Goal: Task Accomplishment & Management: Complete application form

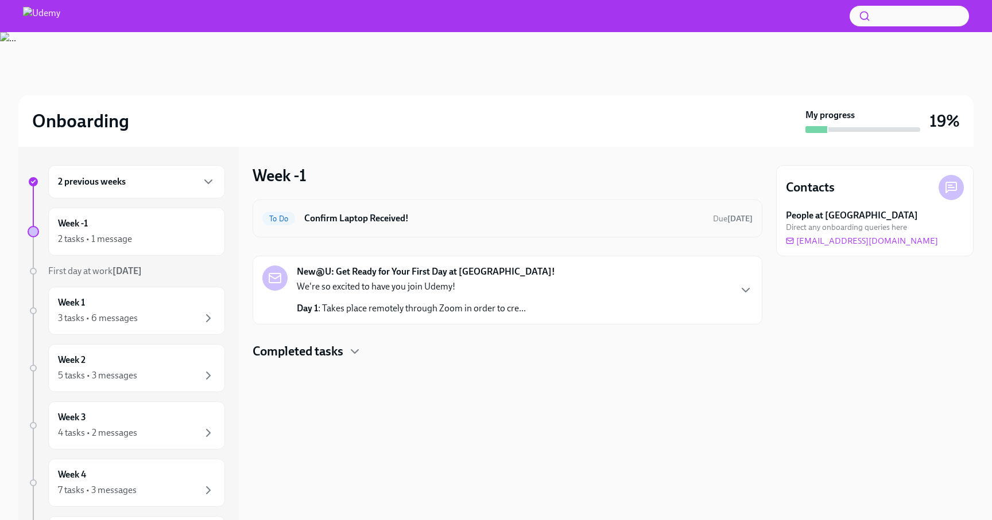
click at [395, 212] on div "To Do Confirm Laptop Received! Due [DATE]" at bounding box center [507, 218] width 490 height 18
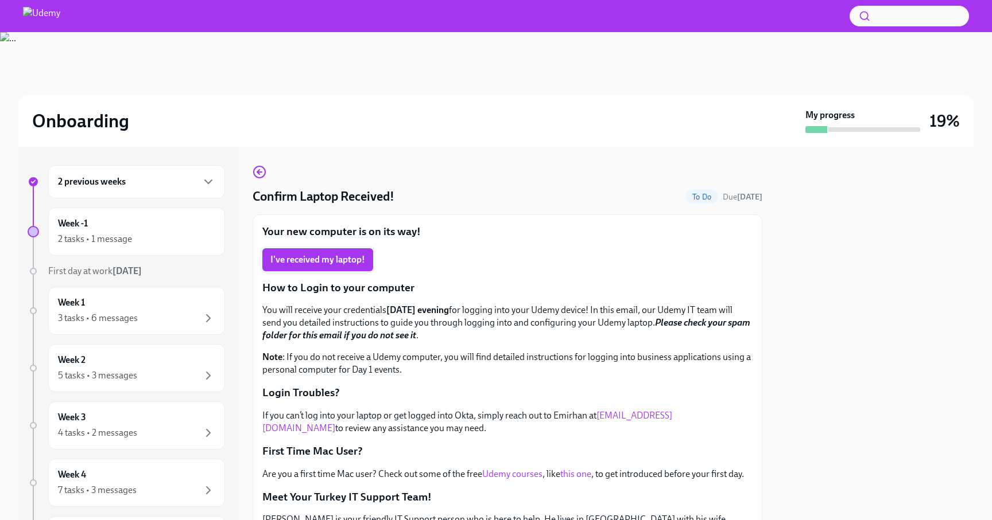
click at [328, 258] on span "I've received my laptop!" at bounding box center [317, 259] width 95 height 11
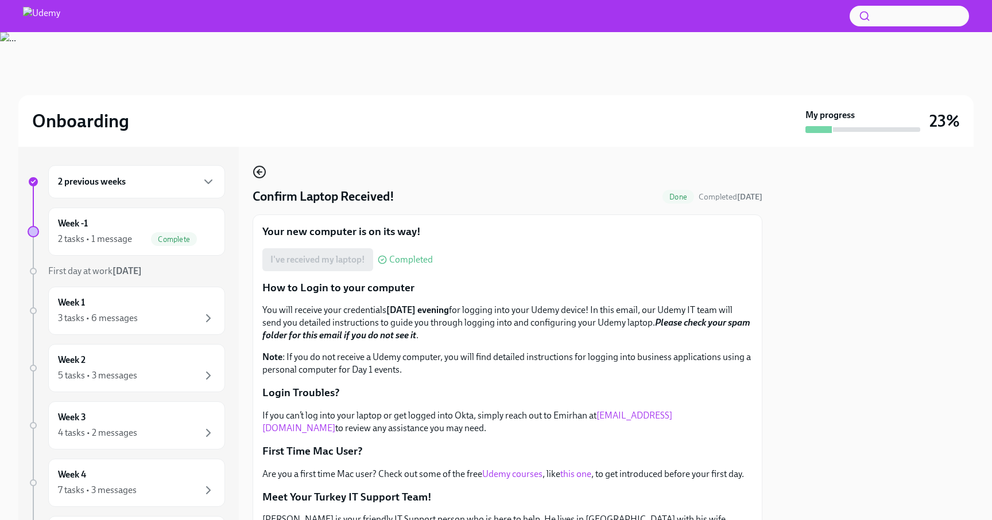
click at [261, 172] on icon "button" at bounding box center [259, 172] width 5 height 0
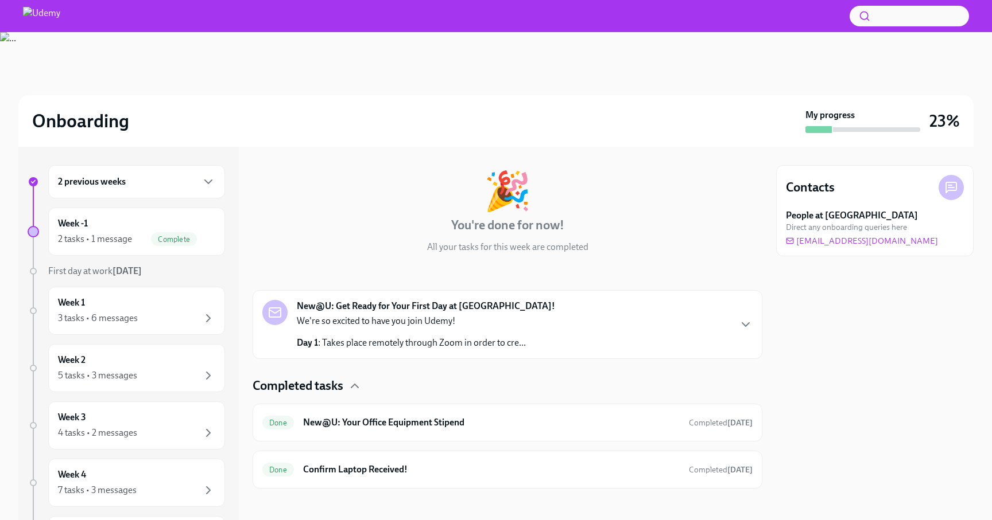
scroll to position [51, 0]
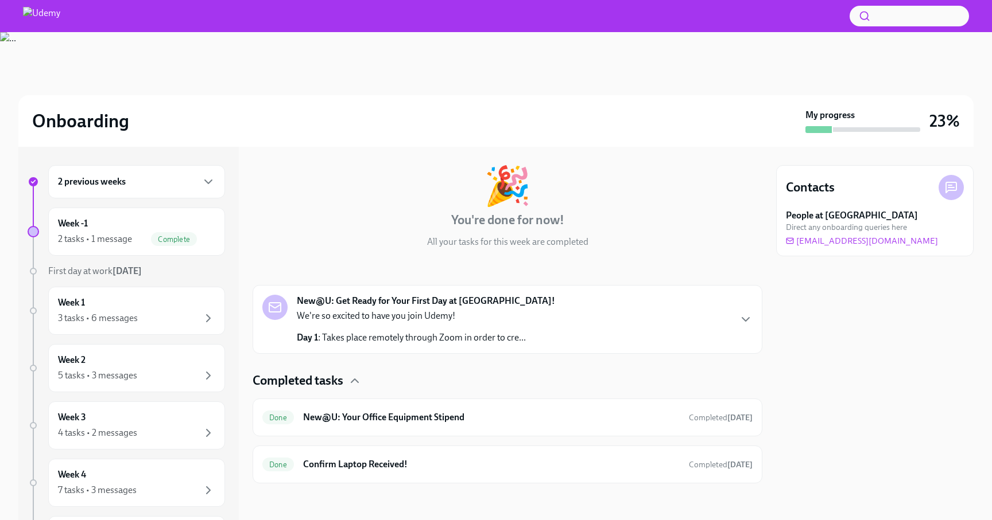
click at [422, 306] on strong "New@U: Get Ready for Your First Day at [GEOGRAPHIC_DATA]!" at bounding box center [426, 301] width 258 height 13
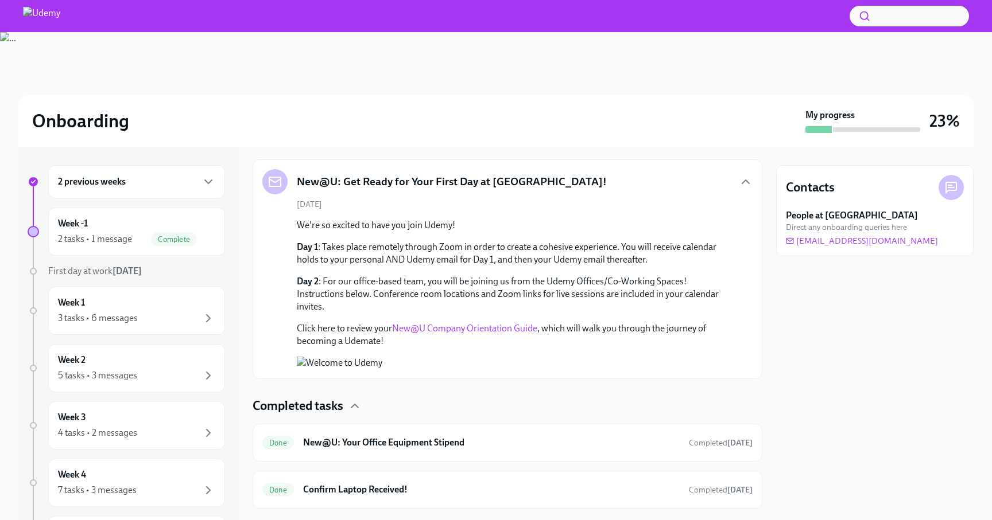
scroll to position [234, 0]
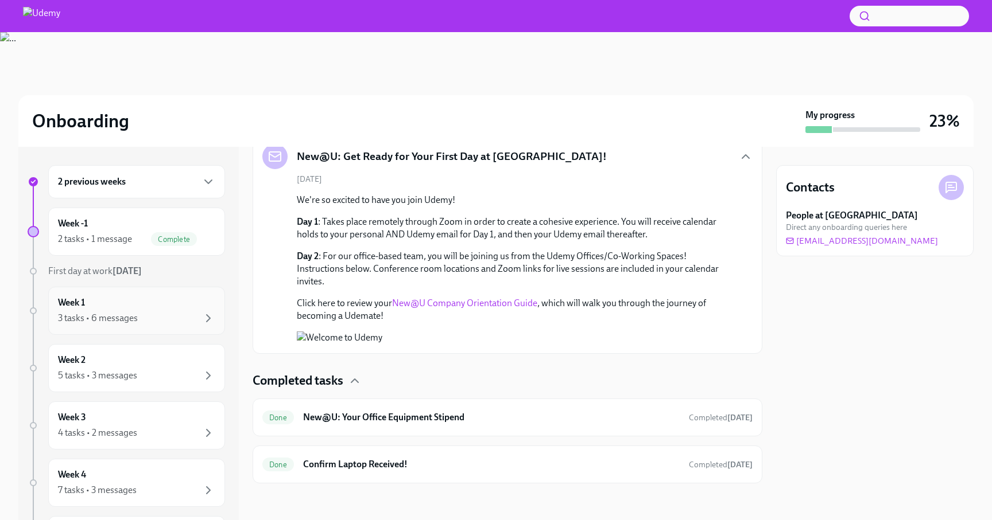
click at [157, 304] on div "Week 1 3 tasks • 6 messages" at bounding box center [136, 311] width 157 height 29
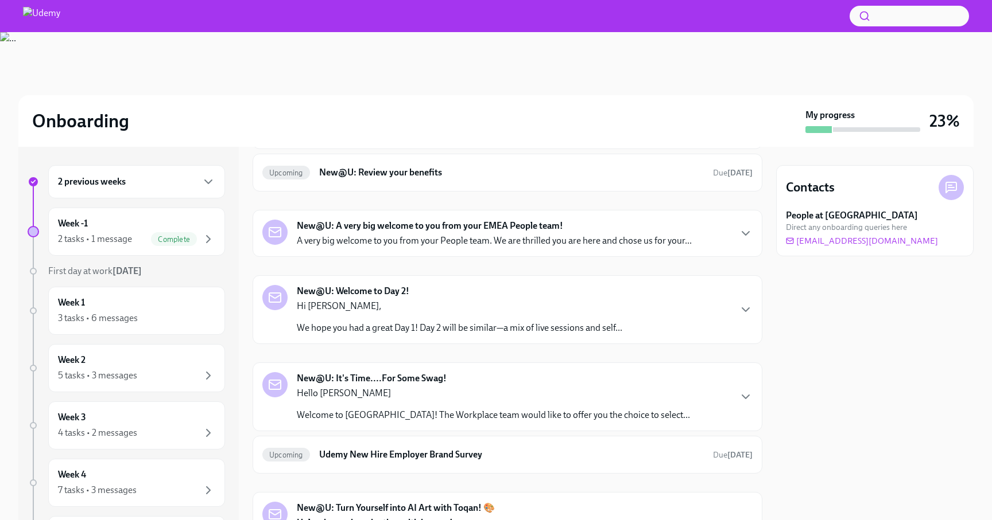
click at [465, 384] on div "New@U: It's Time....For Some Swag! Hello [PERSON_NAME] Welcome to Udemy! The Wo…" at bounding box center [493, 396] width 393 height 49
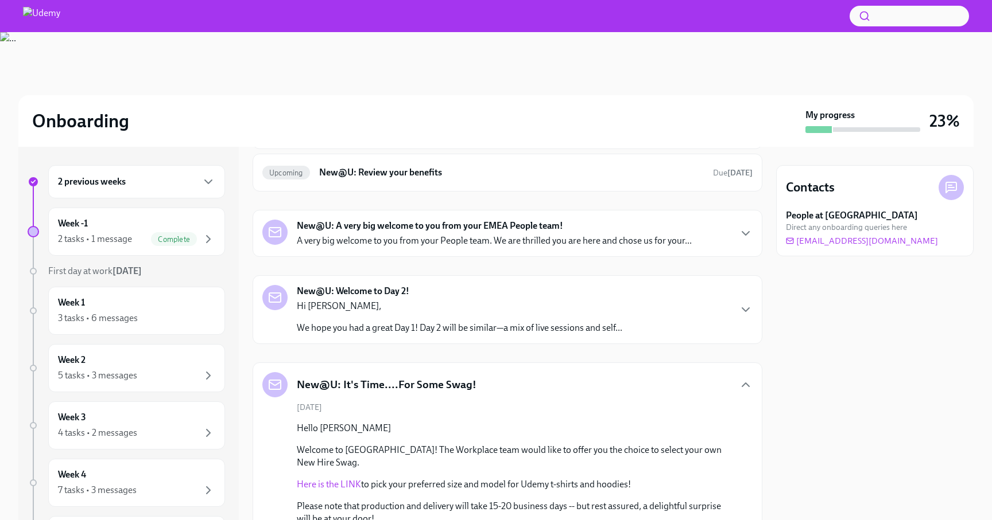
click at [330, 479] on link "Here is the LINK" at bounding box center [329, 484] width 64 height 11
